Goal: Task Accomplishment & Management: Complete application form

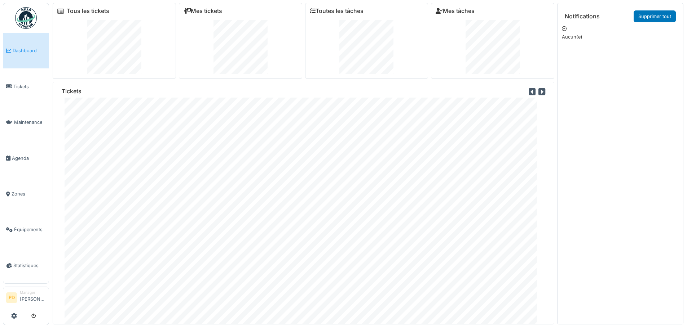
click at [24, 18] on img at bounding box center [26, 18] width 22 height 22
click at [21, 122] on span "Maintenance" at bounding box center [30, 122] width 32 height 7
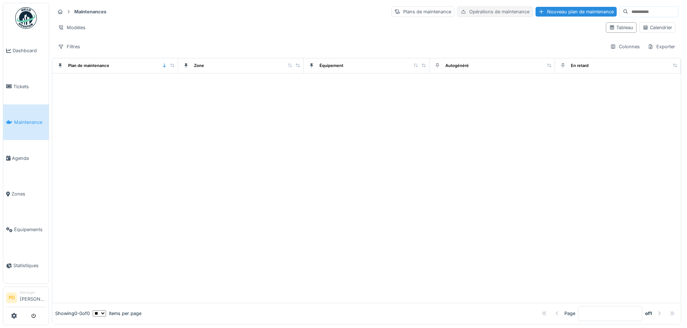
click at [465, 13] on div "Opérations de maintenance" at bounding box center [494, 11] width 75 height 10
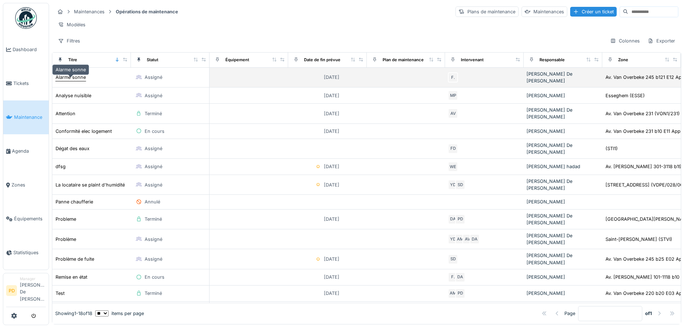
click at [69, 80] on div "Alarme sonne" at bounding box center [71, 77] width 30 height 7
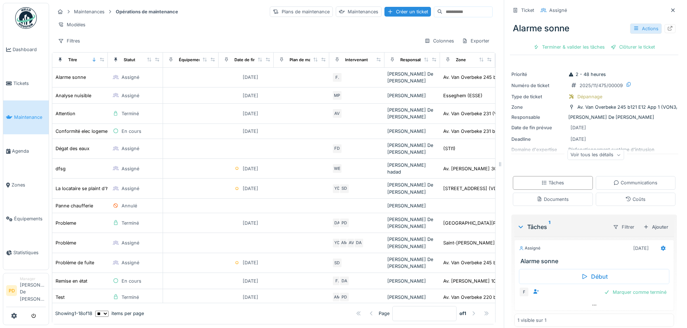
click at [638, 28] on div "Actions" at bounding box center [646, 28] width 32 height 10
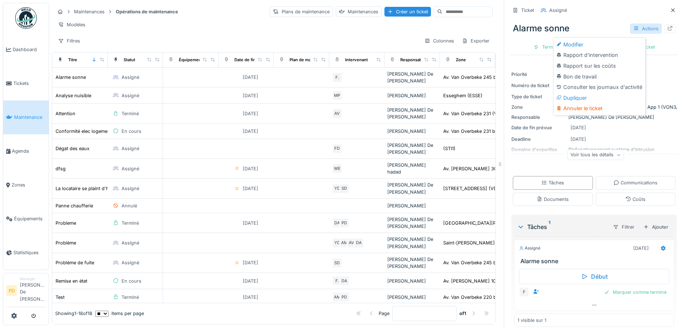
click at [638, 28] on div "Actions" at bounding box center [646, 28] width 32 height 10
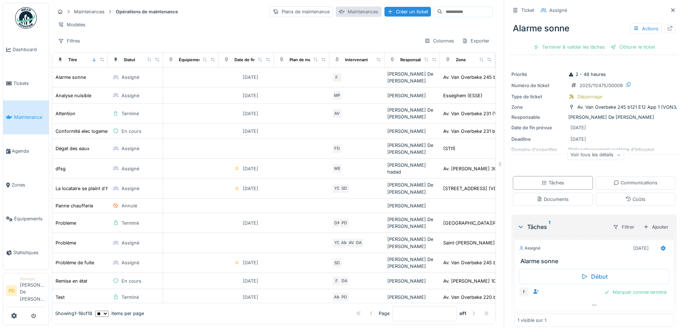
click at [339, 12] on div at bounding box center [342, 11] width 6 height 7
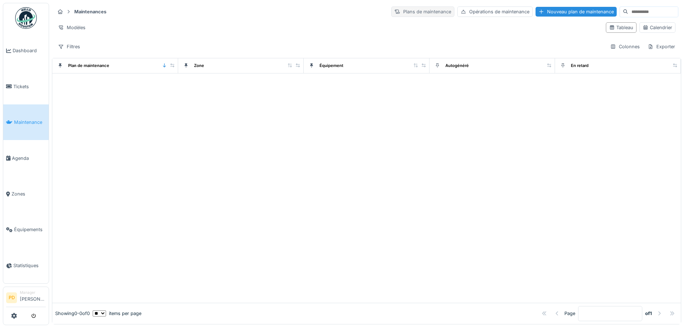
click at [391, 13] on div "Plans de maintenance" at bounding box center [422, 11] width 63 height 10
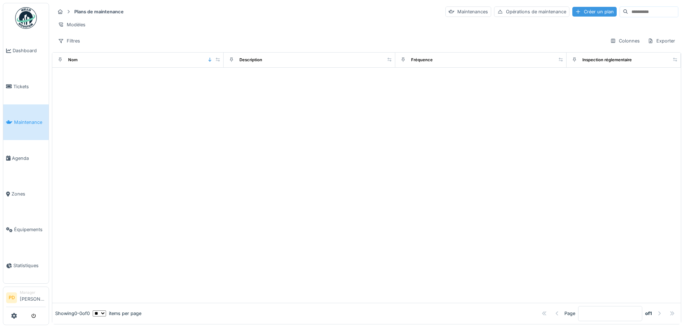
click at [572, 10] on div "Créer un plan" at bounding box center [594, 12] width 44 height 10
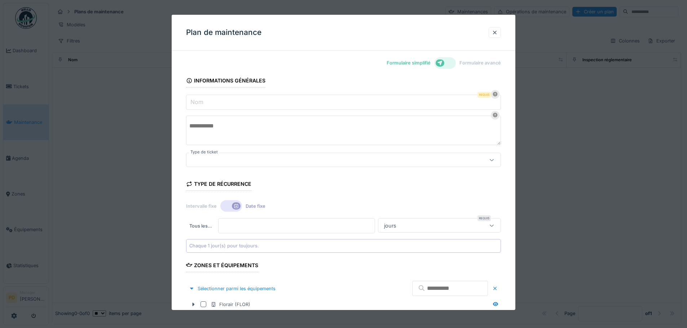
click at [238, 101] on input "Nom" at bounding box center [343, 102] width 315 height 15
type input "**********"
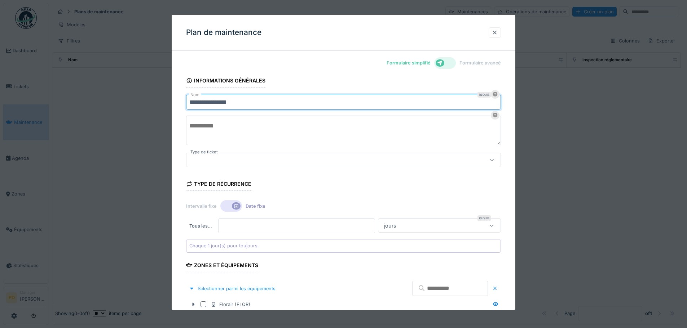
click at [224, 158] on div at bounding box center [325, 160] width 272 height 8
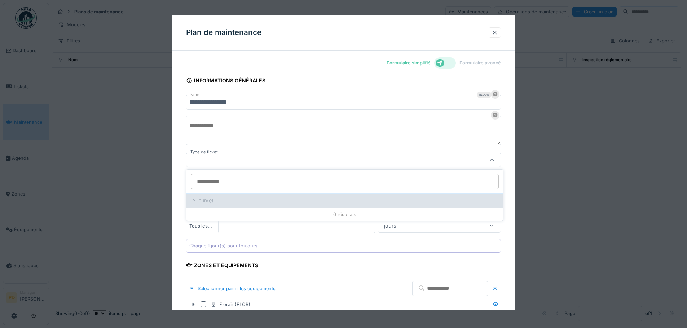
click at [231, 202] on div "Aucun(e)" at bounding box center [344, 201] width 317 height 14
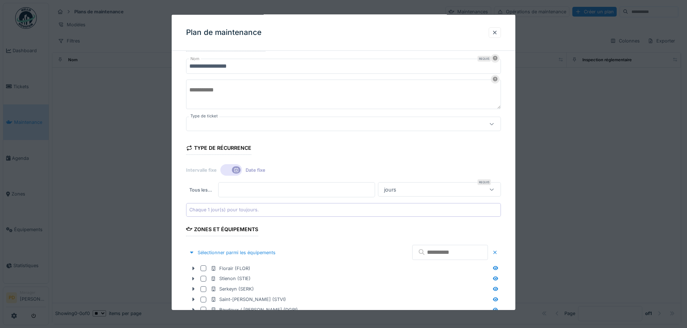
scroll to position [72, 0]
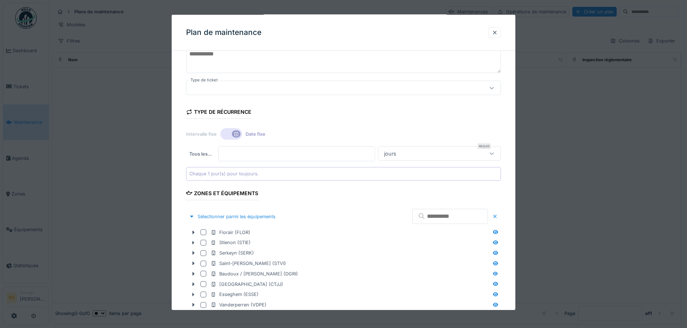
click at [397, 152] on div "jours" at bounding box center [390, 154] width 18 height 8
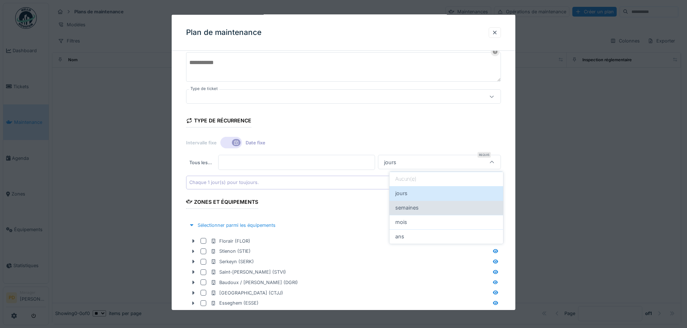
click at [407, 207] on span "semaines" at bounding box center [406, 208] width 23 height 8
type input "******"
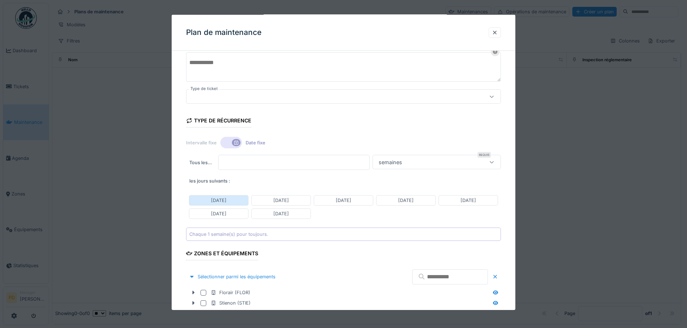
click at [231, 198] on div "Lundi" at bounding box center [218, 200] width 59 height 10
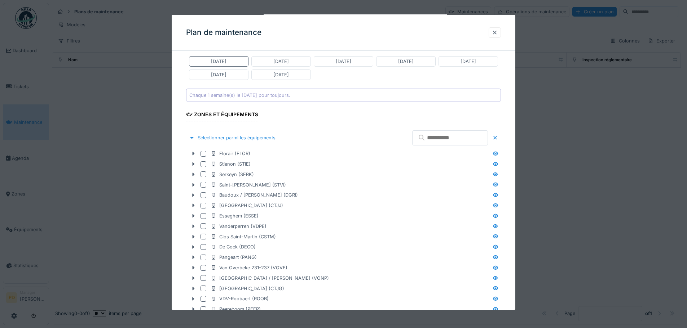
scroll to position [208, 0]
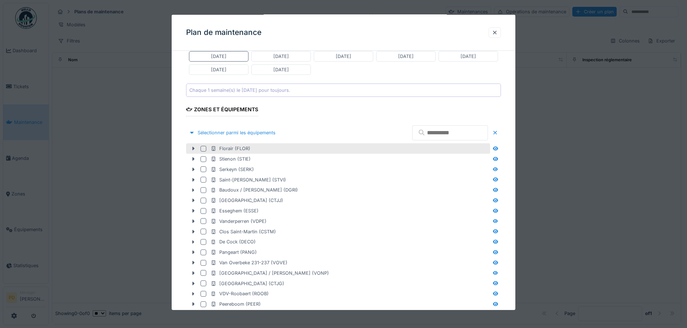
click at [202, 149] on div at bounding box center [203, 149] width 6 height 6
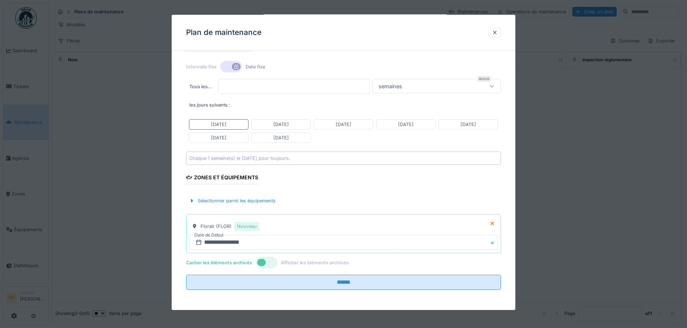
scroll to position [5, 0]
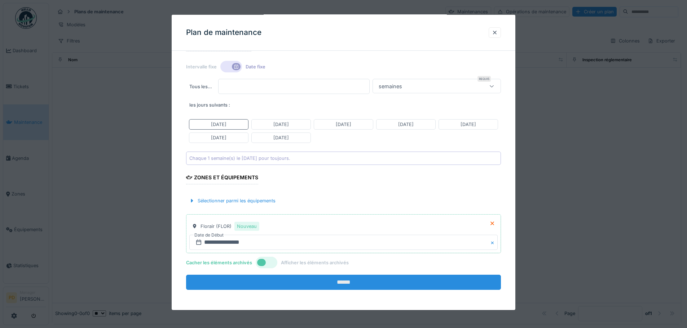
click at [344, 284] on input "******" at bounding box center [343, 282] width 315 height 15
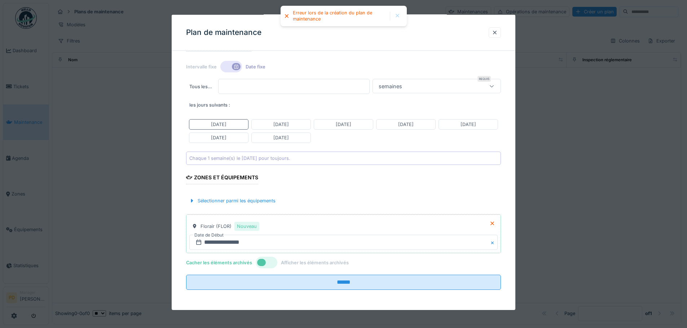
click at [398, 16] on div at bounding box center [397, 16] width 6 height 6
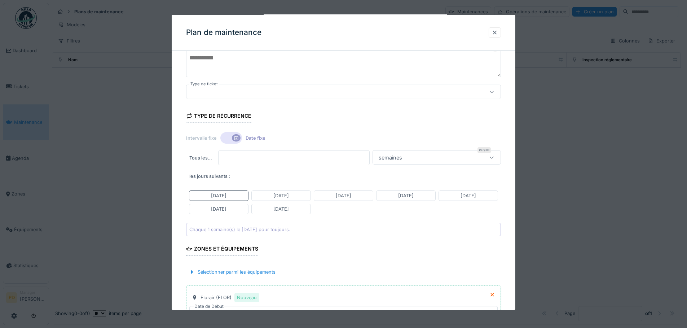
scroll to position [0, 0]
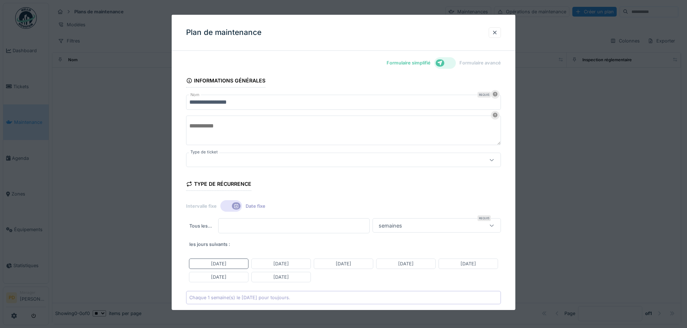
click at [231, 165] on div at bounding box center [343, 160] width 315 height 14
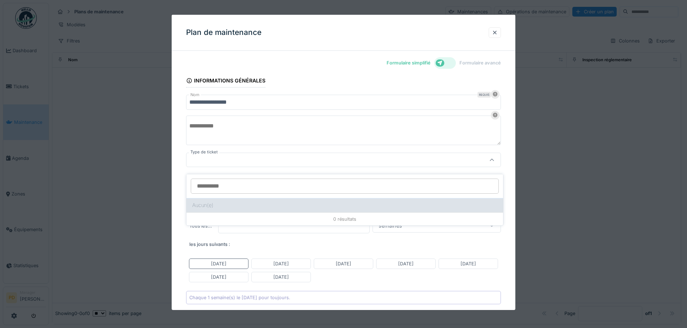
click at [228, 203] on div "Aucun(e)" at bounding box center [344, 205] width 317 height 14
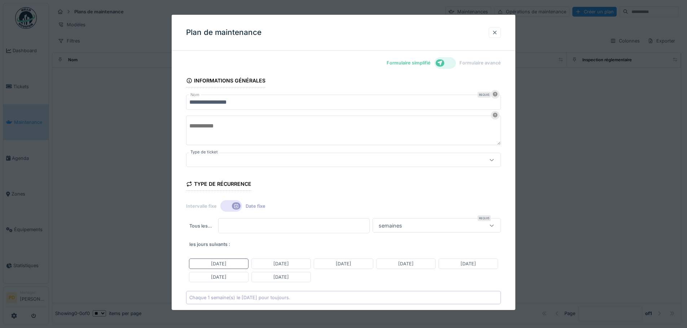
click at [501, 30] on div at bounding box center [495, 32] width 12 height 10
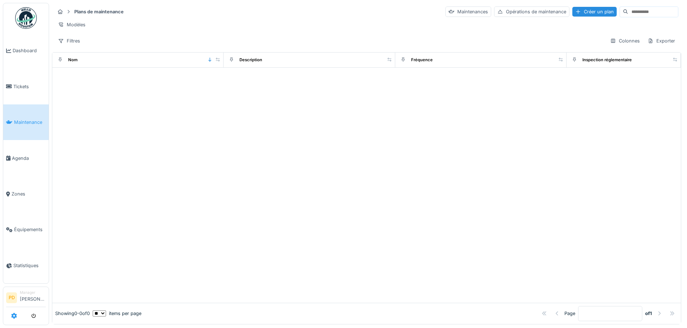
click at [15, 314] on icon at bounding box center [14, 316] width 6 height 6
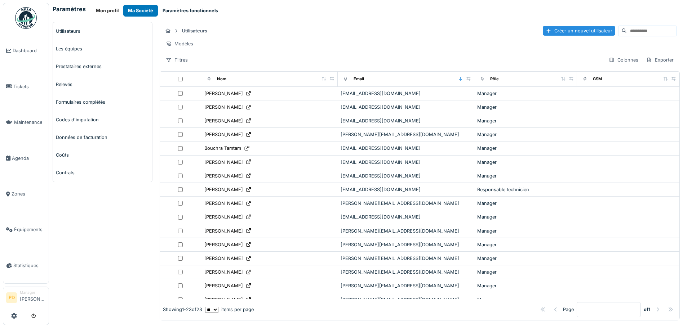
click at [177, 10] on button "Paramètres fonctionnels" at bounding box center [190, 11] width 65 height 12
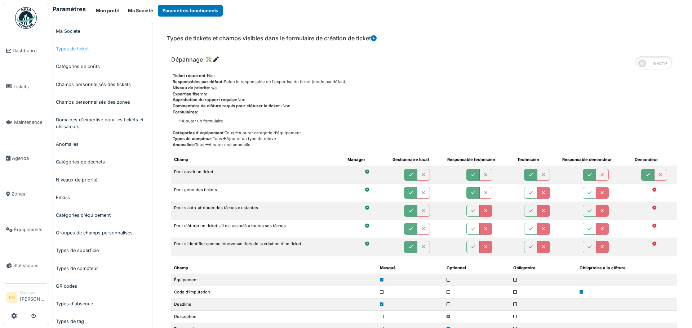
click at [66, 48] on link "Types de ticket" at bounding box center [102, 49] width 99 height 18
click at [71, 48] on link "Types de ticket" at bounding box center [102, 49] width 99 height 18
click at [68, 30] on link "Ma Société" at bounding box center [102, 31] width 99 height 18
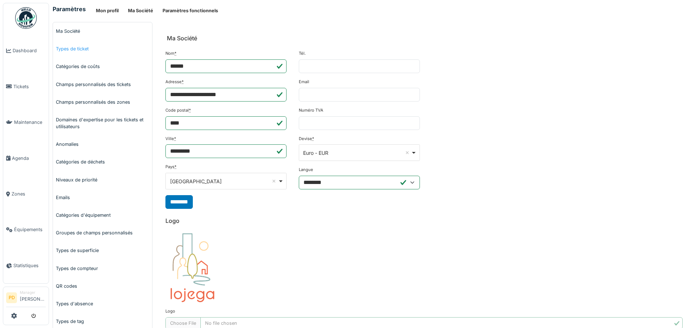
click at [68, 48] on link "Types de ticket" at bounding box center [102, 49] width 99 height 18
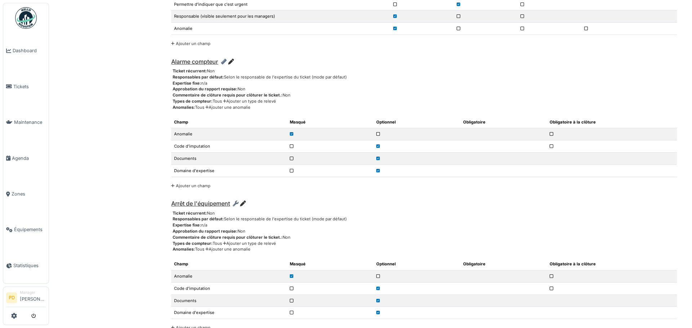
scroll to position [3306, 0]
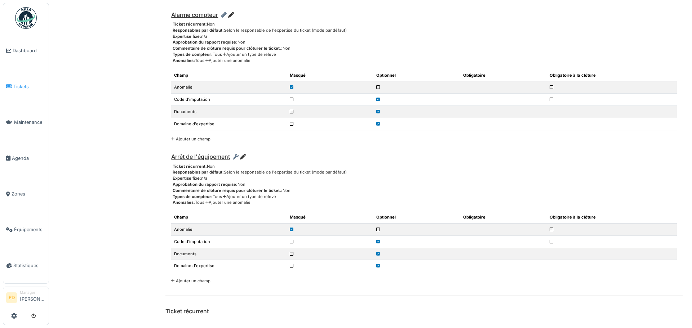
click at [12, 83] on li "Tickets" at bounding box center [26, 86] width 40 height 7
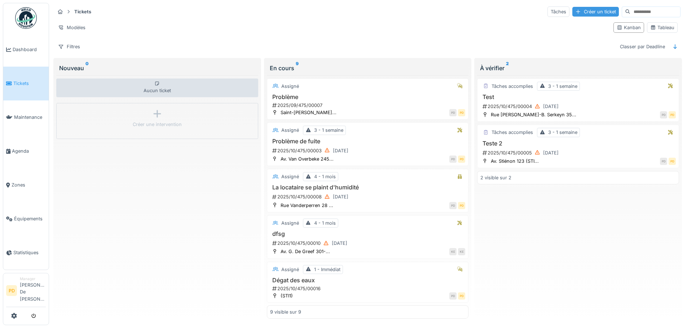
click at [572, 14] on div "Créer un ticket" at bounding box center [595, 12] width 47 height 10
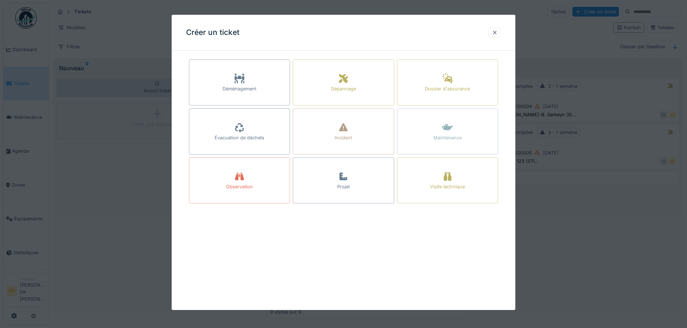
click at [495, 35] on div at bounding box center [495, 32] width 6 height 7
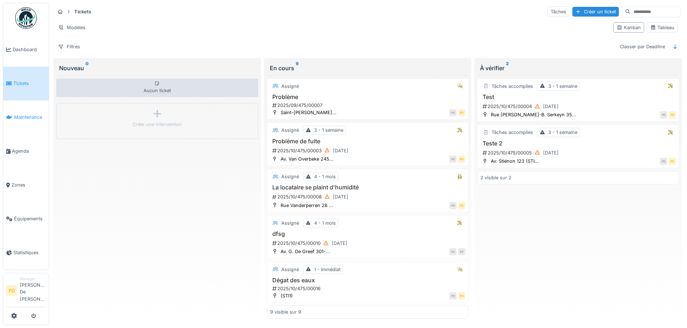
click at [14, 115] on link "Maintenance" at bounding box center [25, 118] width 45 height 34
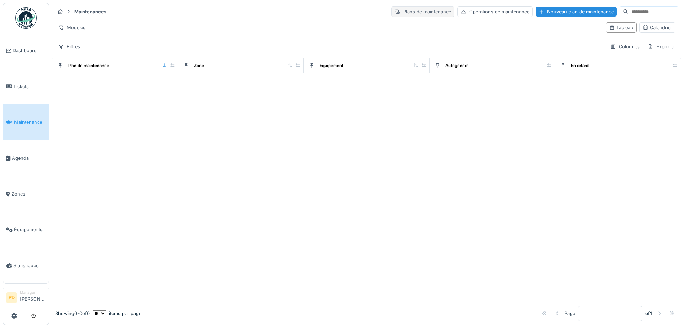
click at [394, 10] on div "Plans de maintenance" at bounding box center [422, 11] width 63 height 10
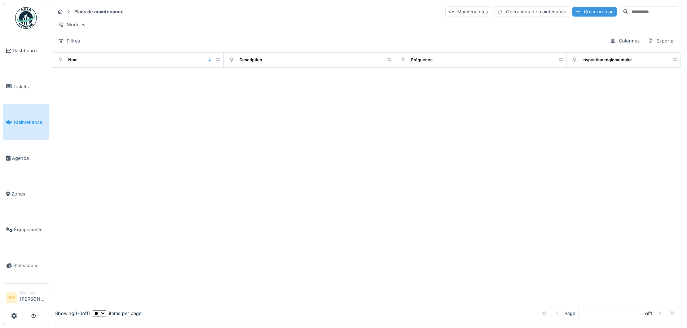
click at [572, 13] on div "Créer un plan" at bounding box center [594, 12] width 44 height 10
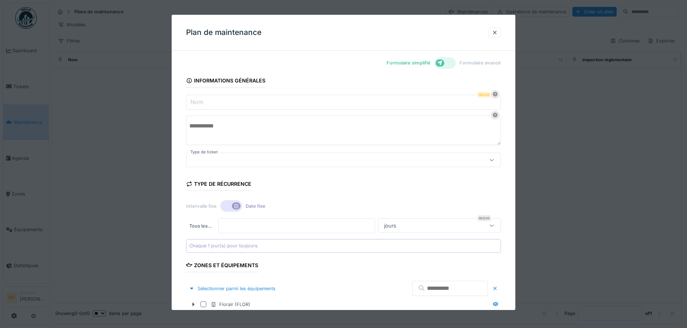
click at [444, 67] on div at bounding box center [445, 63] width 22 height 12
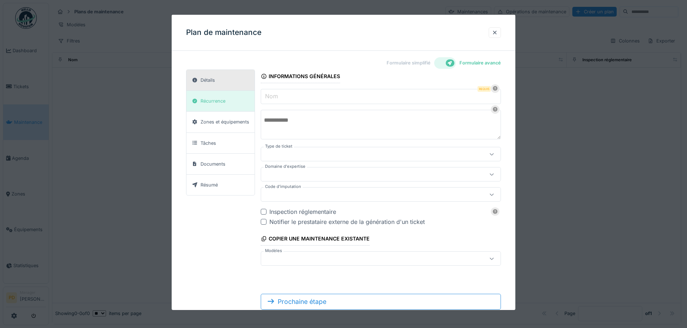
click at [272, 97] on label "Nom" at bounding box center [272, 96] width 16 height 9
click at [272, 97] on input "Nom" at bounding box center [381, 96] width 240 height 15
click at [271, 98] on label "Nom" at bounding box center [272, 96] width 16 height 9
click at [271, 98] on input "Nom" at bounding box center [381, 96] width 240 height 15
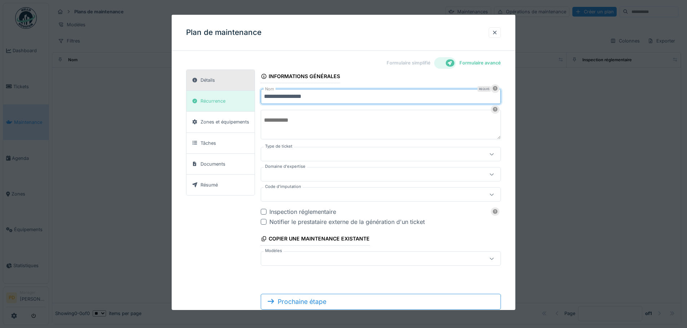
type input "**********"
click at [277, 156] on div at bounding box center [366, 154] width 204 height 8
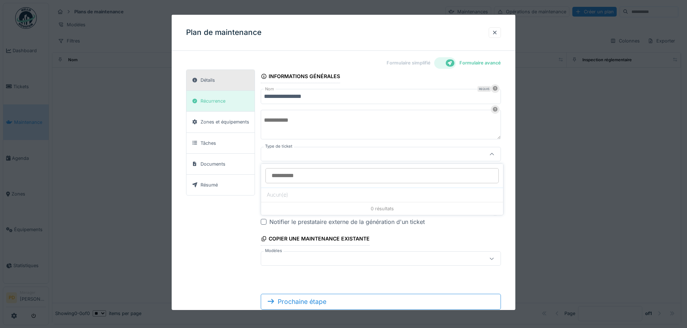
click at [279, 156] on div at bounding box center [366, 154] width 204 height 8
click at [281, 172] on div at bounding box center [366, 175] width 204 height 8
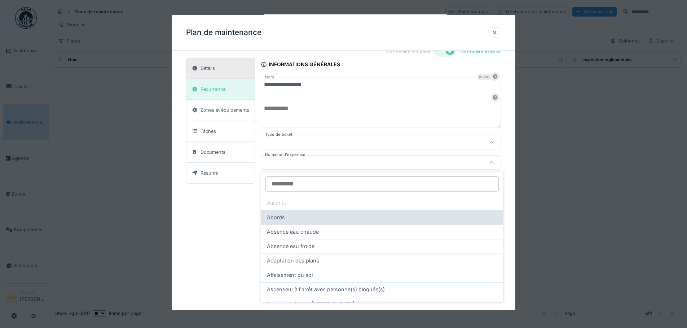
click at [281, 218] on span "Abords" at bounding box center [276, 218] width 18 height 8
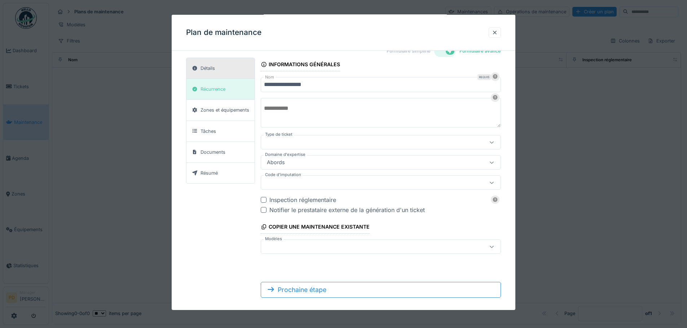
click at [286, 165] on div "Abords" at bounding box center [276, 163] width 24 height 8
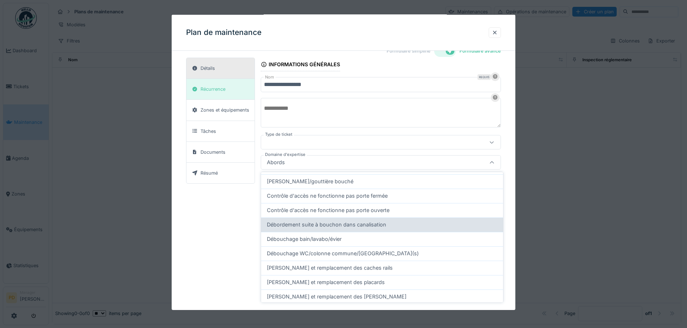
scroll to position [221, 0]
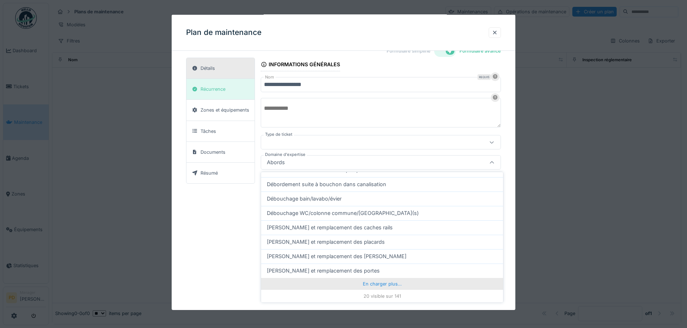
click at [363, 283] on div "En charger plus…" at bounding box center [382, 284] width 242 height 12
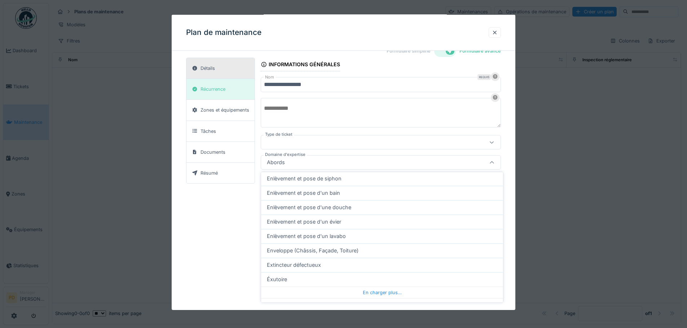
scroll to position [509, 0]
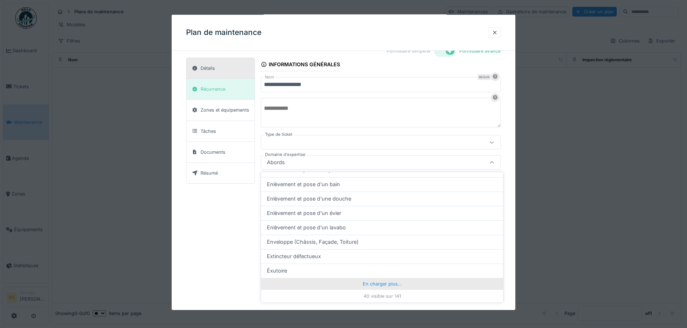
click at [363, 285] on div "En charger plus…" at bounding box center [382, 284] width 242 height 12
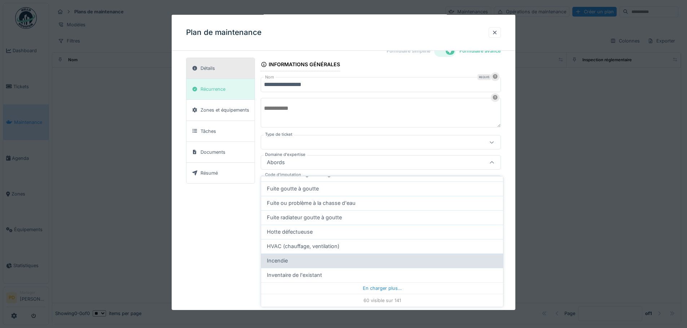
scroll to position [5, 0]
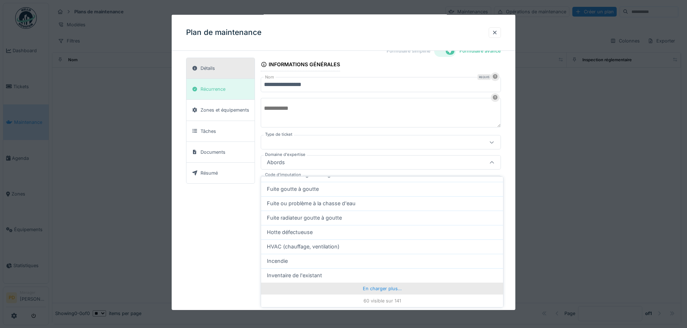
click at [371, 283] on div "En charger plus…" at bounding box center [382, 289] width 242 height 12
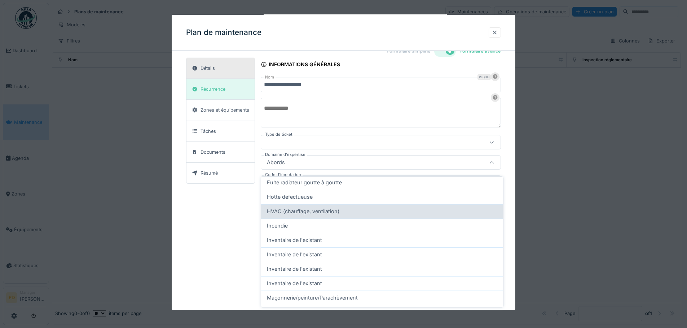
scroll to position [856, 0]
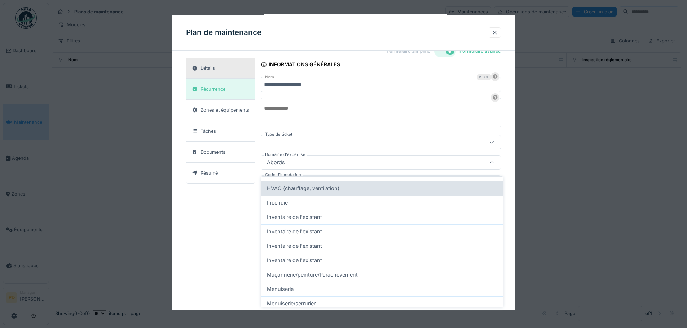
click at [288, 185] on span "HVAC (chauffage, ventilation)" at bounding box center [303, 189] width 72 height 8
type input "****"
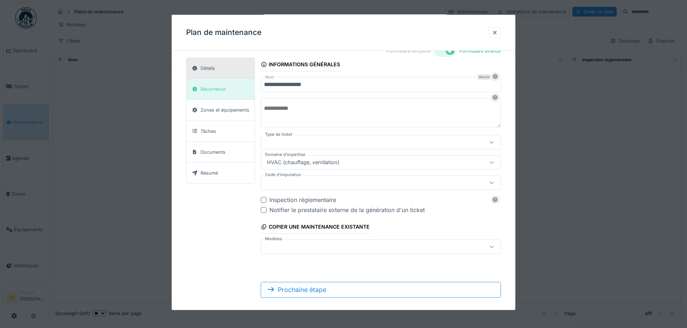
click at [288, 181] on div at bounding box center [366, 183] width 204 height 8
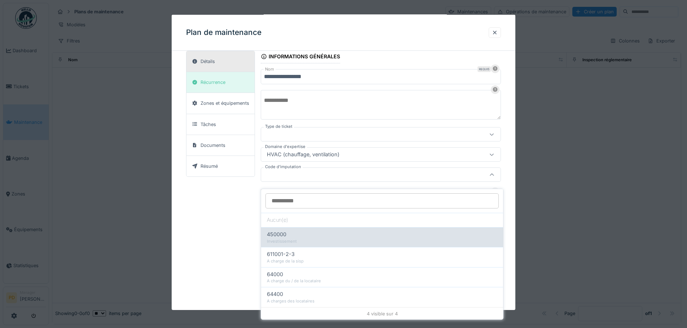
click at [282, 231] on span "450000" at bounding box center [276, 235] width 19 height 8
type input "****"
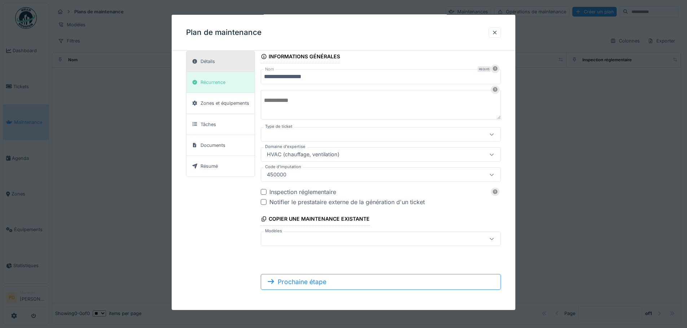
click at [292, 242] on div at bounding box center [366, 239] width 204 height 8
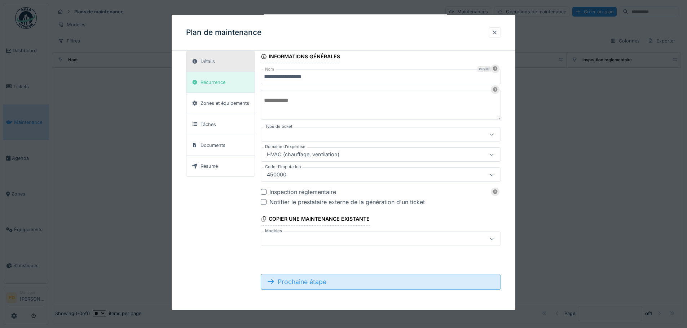
click at [309, 283] on div "Prochaine étape" at bounding box center [381, 282] width 240 height 16
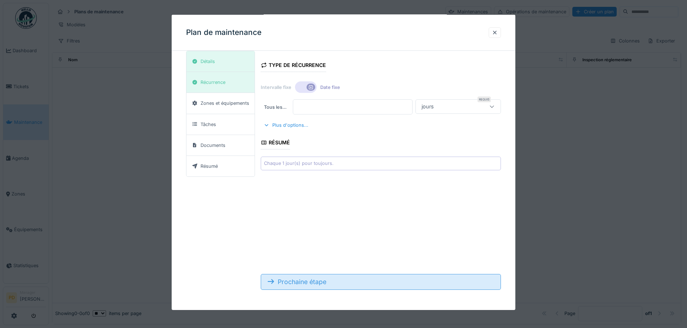
click at [312, 281] on div "Prochaine étape" at bounding box center [381, 282] width 240 height 16
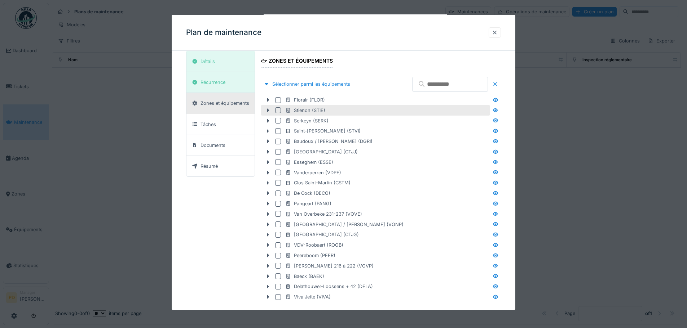
click at [278, 109] on div at bounding box center [278, 110] width 6 height 6
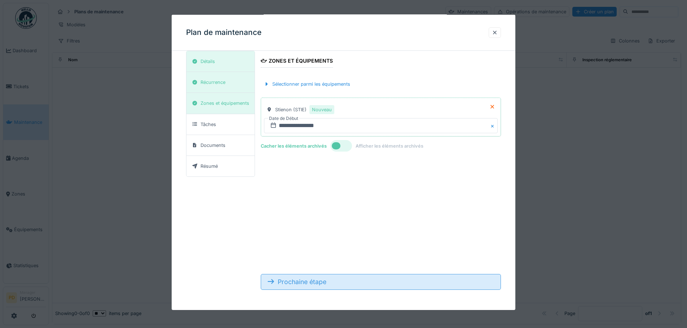
click at [306, 281] on div "Prochaine étape" at bounding box center [381, 282] width 240 height 16
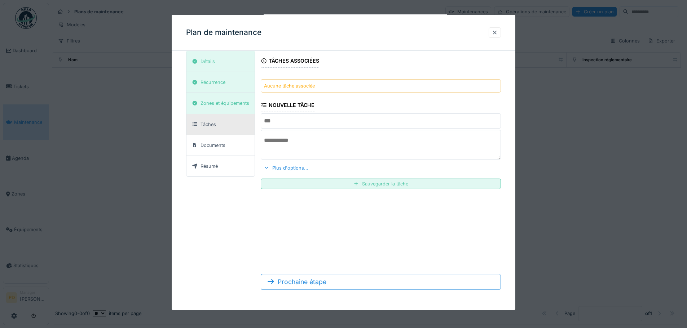
click at [283, 118] on input "text" at bounding box center [381, 121] width 240 height 15
type input "*********"
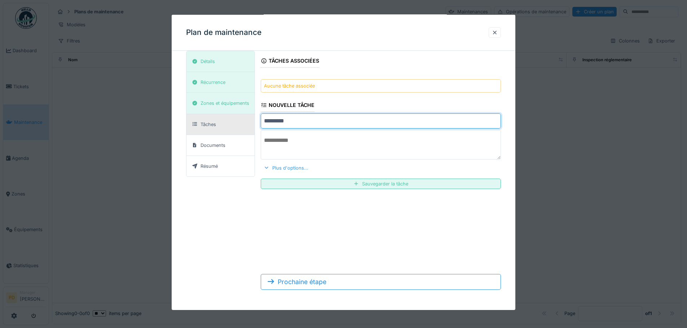
click at [283, 166] on div "Plus d'options..." at bounding box center [286, 168] width 50 height 10
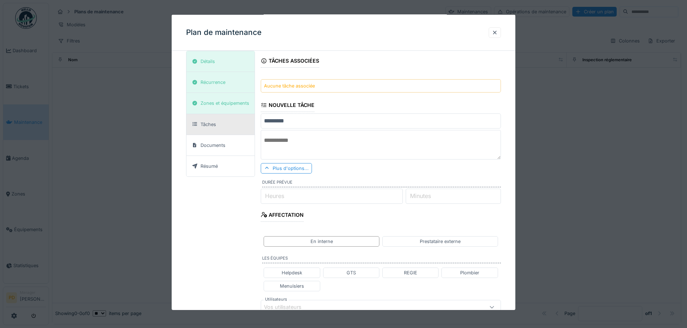
click at [273, 193] on label "Heures" at bounding box center [275, 196] width 22 height 9
click at [273, 193] on input "Heures" at bounding box center [332, 196] width 142 height 15
click at [326, 242] on div "En interne" at bounding box center [321, 241] width 22 height 7
click at [426, 242] on div "Prestataire externe" at bounding box center [440, 241] width 41 height 7
click at [322, 264] on div "Vos prestataires de services" at bounding box center [303, 263] width 79 height 8
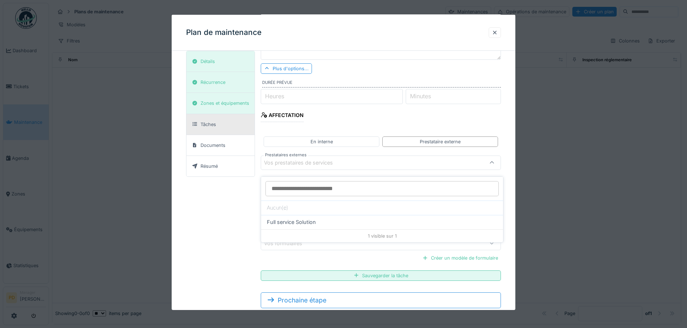
scroll to position [120, 0]
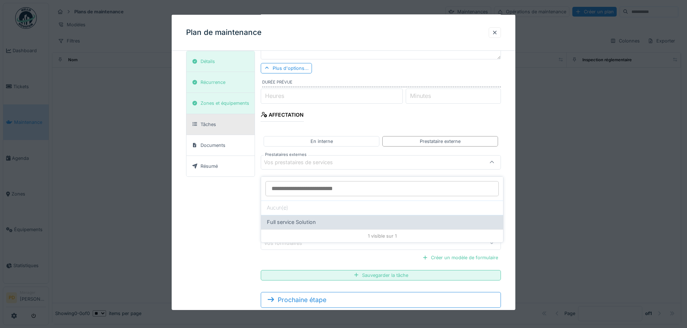
click at [301, 220] on span "Full service Solution" at bounding box center [291, 223] width 49 height 8
type input "*****"
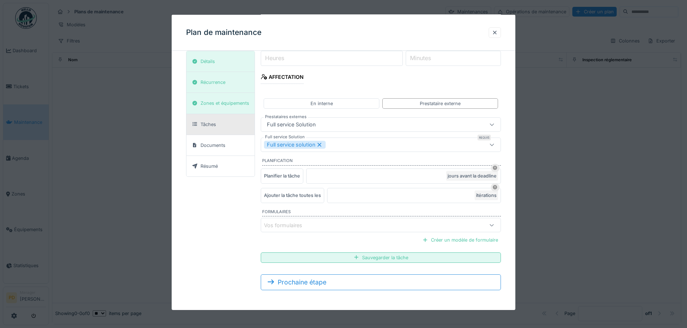
scroll to position [158, 0]
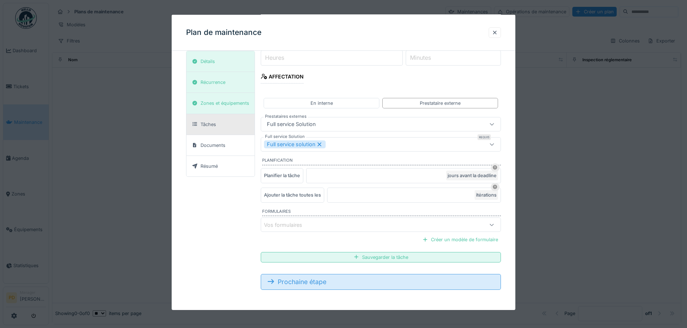
click at [362, 284] on div "Prochaine étape" at bounding box center [381, 282] width 240 height 16
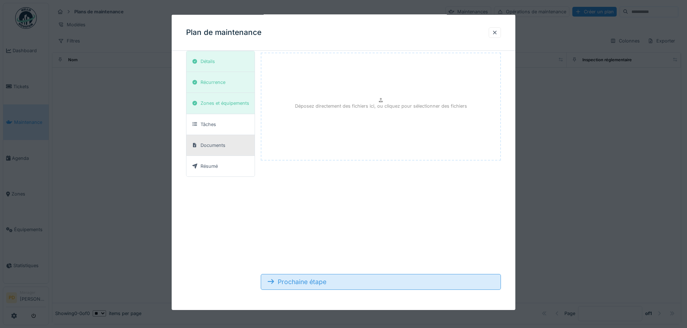
click at [341, 282] on div "Prochaine étape" at bounding box center [381, 282] width 240 height 16
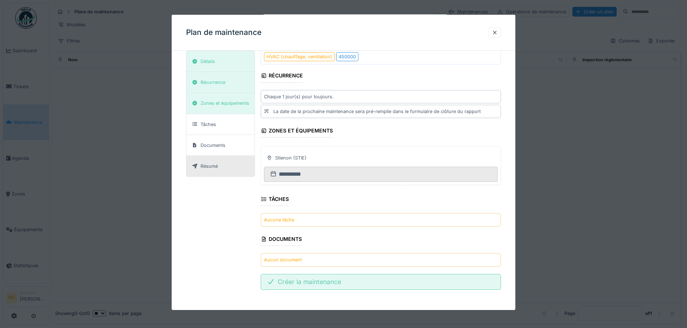
click at [327, 281] on div "Créer la maintenance" at bounding box center [381, 282] width 240 height 16
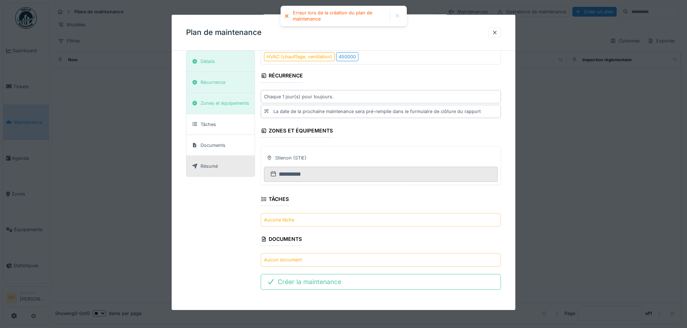
click at [397, 16] on div at bounding box center [397, 16] width 6 height 6
click at [497, 31] on div at bounding box center [495, 32] width 6 height 7
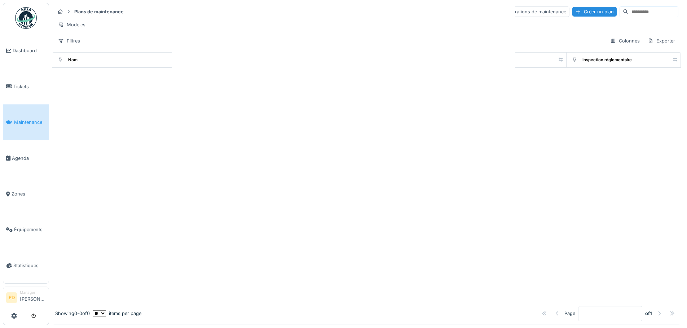
scroll to position [0, 0]
click at [12, 317] on icon at bounding box center [14, 316] width 6 height 6
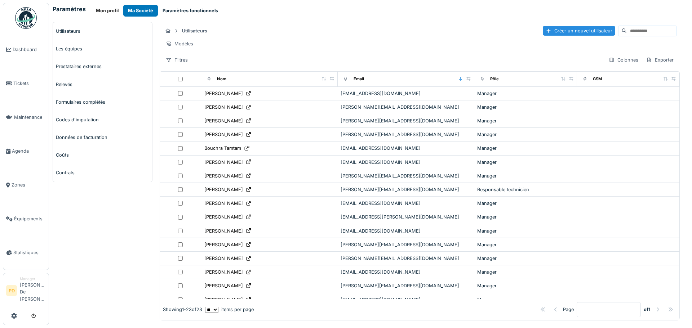
click at [181, 12] on button "Paramètres fonctionnels" at bounding box center [190, 11] width 65 height 12
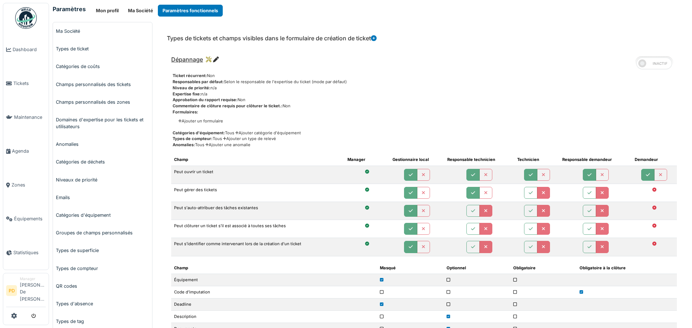
click at [375, 133] on div "Catégories d'équipement: Tous Ajouter catégorie d'équipement" at bounding box center [425, 133] width 504 height 6
click at [24, 14] on img at bounding box center [26, 18] width 22 height 22
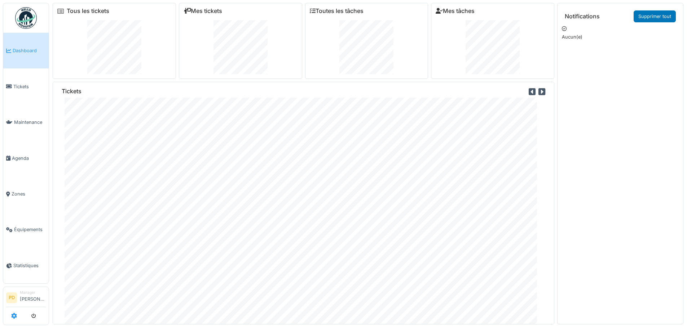
click at [14, 317] on icon at bounding box center [14, 316] width 6 height 6
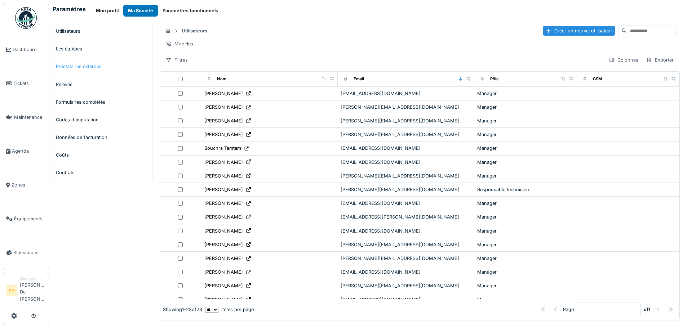
click at [75, 66] on link "Prestataires externes" at bounding box center [102, 67] width 99 height 18
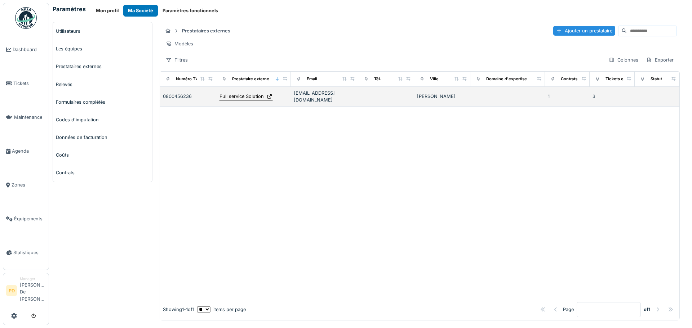
click at [239, 100] on div "Full service Solution" at bounding box center [242, 96] width 44 height 7
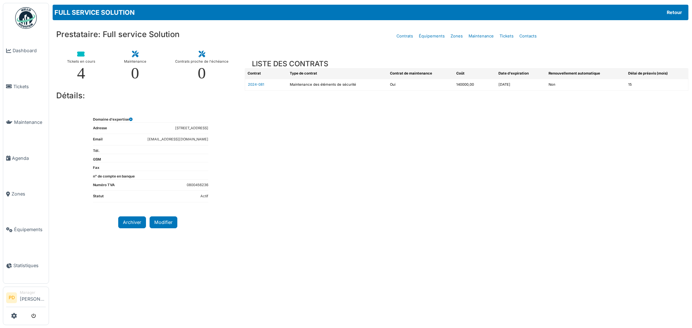
click at [101, 325] on div "**********" at bounding box center [370, 164] width 643 height 328
click at [27, 19] on img at bounding box center [26, 18] width 22 height 22
